Goal: Navigation & Orientation: Find specific page/section

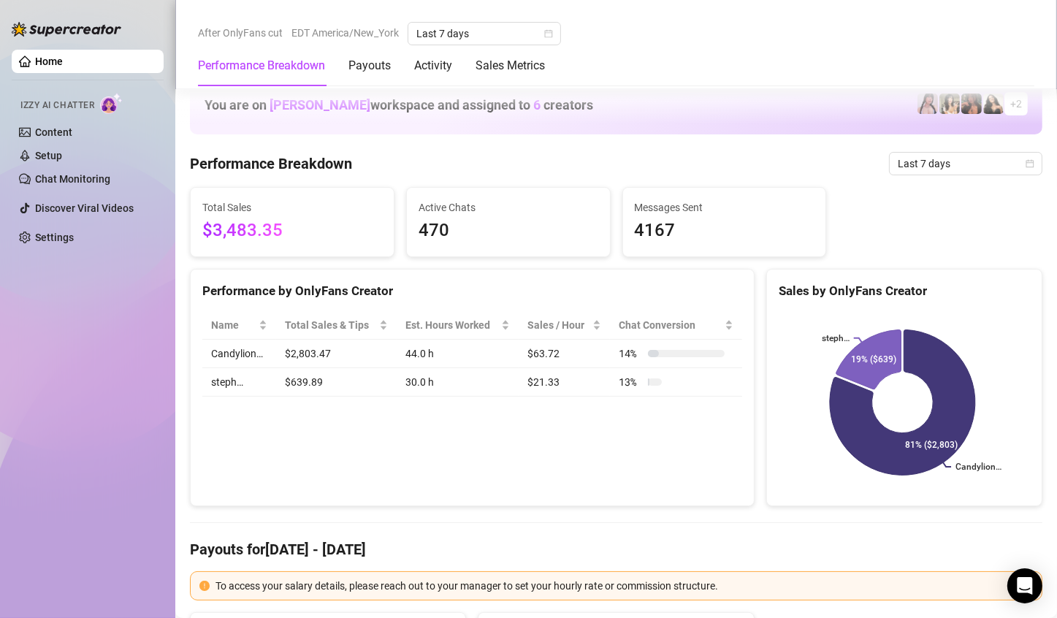
scroll to position [780, 0]
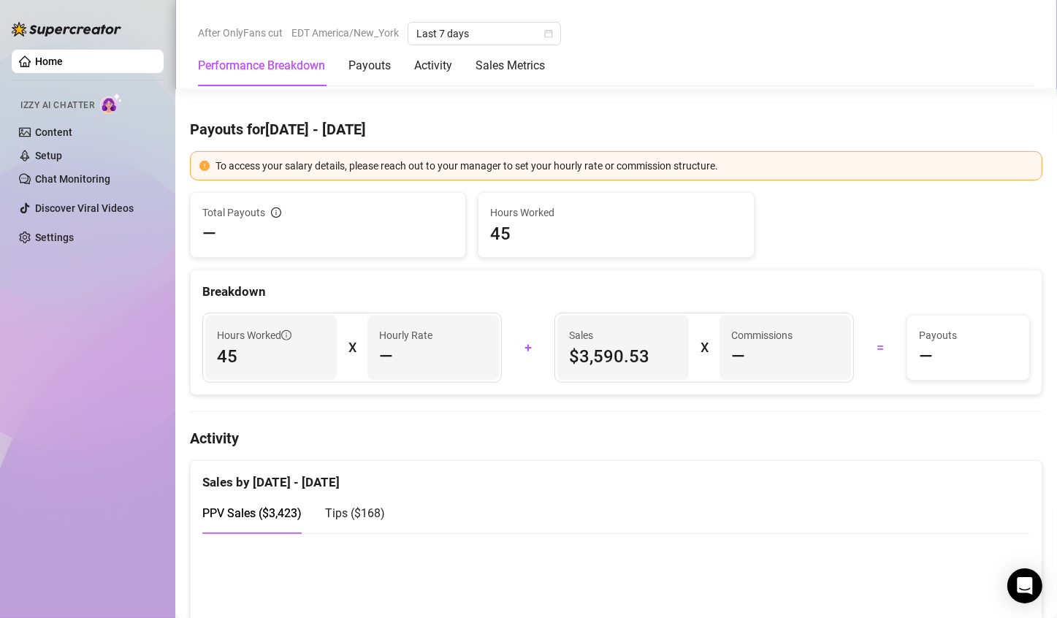
scroll to position [631, 0]
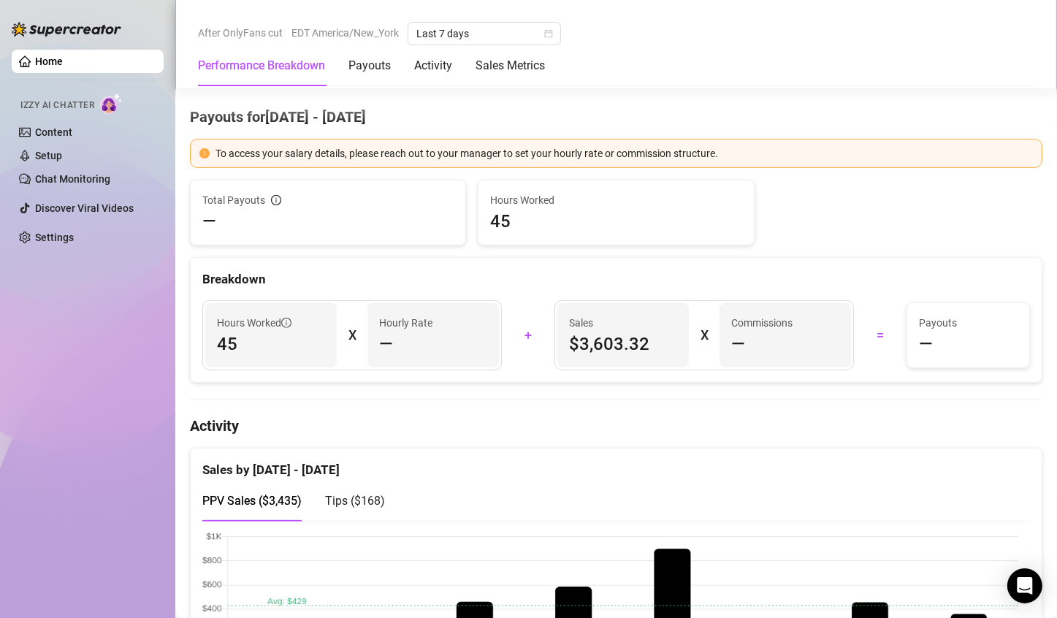
scroll to position [481, 0]
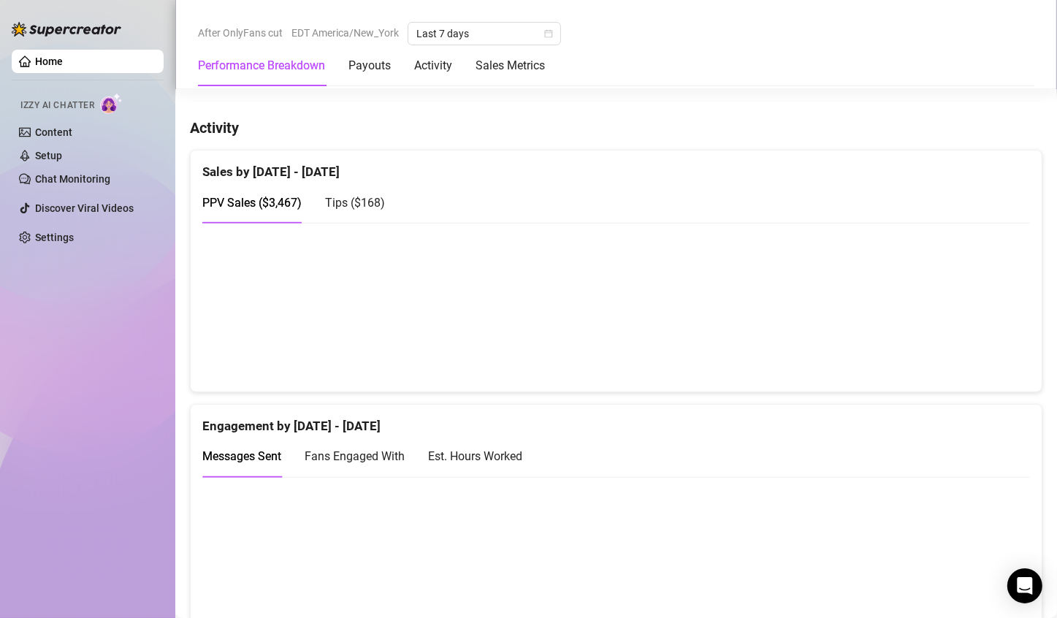
scroll to position [731, 0]
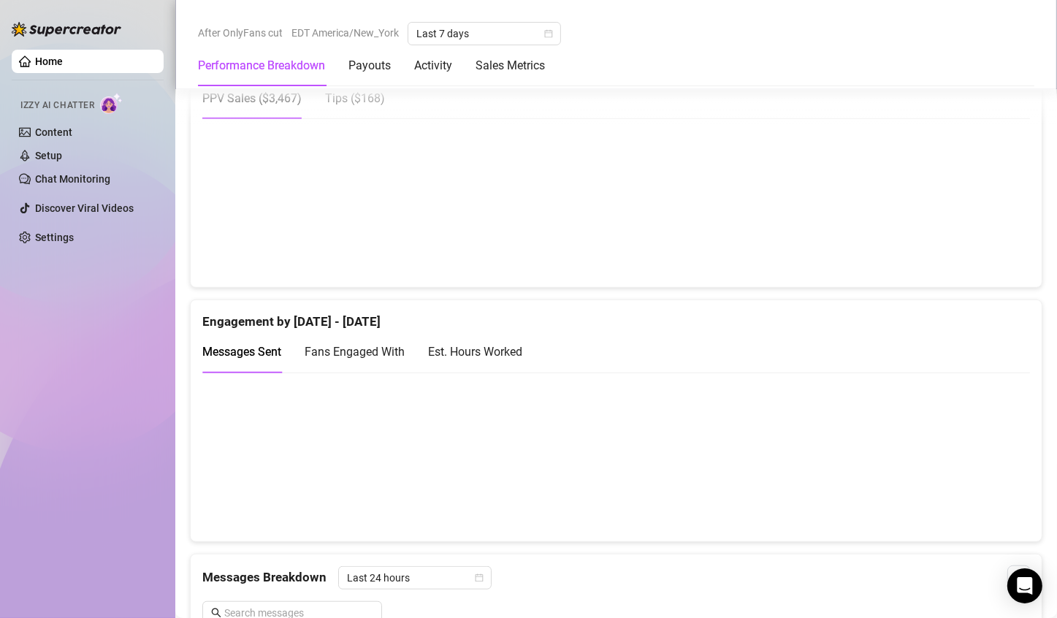
scroll to position [849, 0]
